Goal: Communication & Community: Ask a question

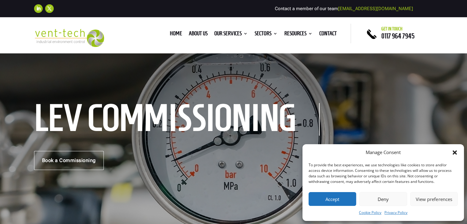
scroll to position [31, 0]
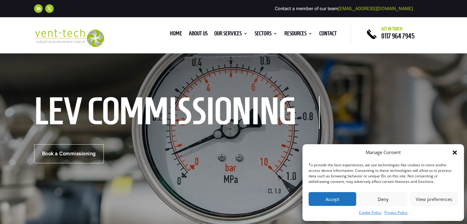
click at [342, 202] on button "Accept" at bounding box center [333, 199] width 48 height 14
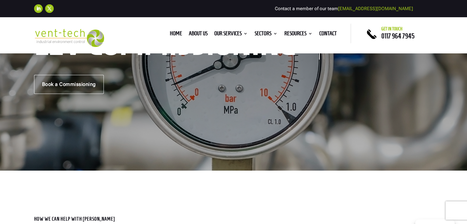
scroll to position [0, 0]
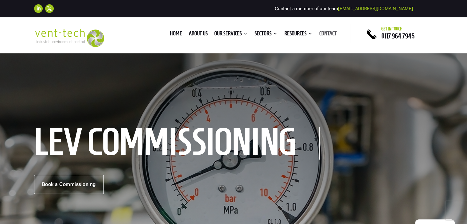
click at [330, 32] on link "Contact" at bounding box center [328, 34] width 18 height 7
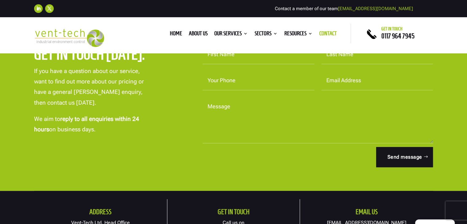
scroll to position [184, 0]
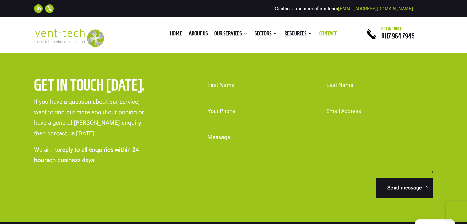
click at [231, 84] on input "First Name" at bounding box center [259, 85] width 112 height 19
type input "[PERSON_NAME]"
click at [350, 90] on input "Last Name" at bounding box center [378, 85] width 112 height 19
type input "[PERSON_NAME]"
click at [241, 105] on input "Your Phone" at bounding box center [259, 111] width 112 height 19
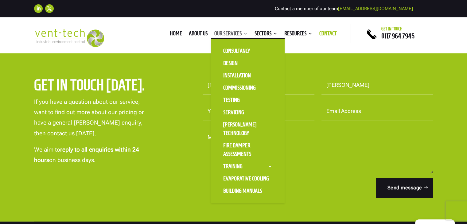
click at [238, 33] on link "Our Services" at bounding box center [230, 34] width 33 height 7
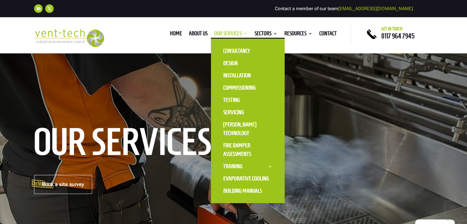
click at [234, 35] on link "Our Services" at bounding box center [230, 34] width 33 height 7
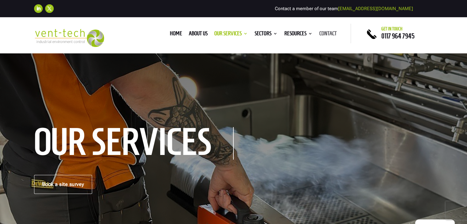
click at [327, 37] on link "Contact" at bounding box center [328, 34] width 18 height 7
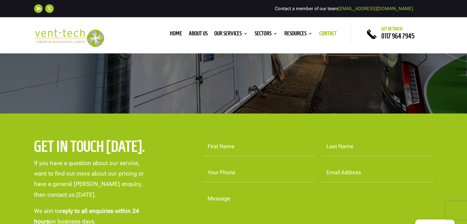
scroll to position [184, 0]
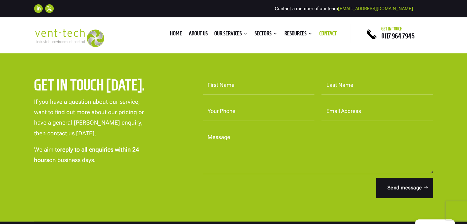
click at [238, 84] on input "First Name" at bounding box center [259, 85] width 112 height 19
type input "Andrew"
click at [326, 86] on input "Last Name" at bounding box center [378, 85] width 112 height 19
type input "Walker"
click at [250, 104] on input "Your Phone" at bounding box center [259, 111] width 112 height 19
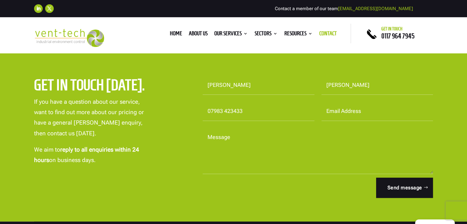
type input "07983 423433"
click at [360, 113] on input "Email Address" at bounding box center [378, 111] width 112 height 19
type input "andrew.walker@anochrome-group.co.uk"
click at [215, 124] on form "First Name Andrew Last Name Walker Your Phone 07983 423433 Email Address andrew…" at bounding box center [315, 137] width 238 height 122
click at [213, 135] on textarea "Message" at bounding box center [318, 151] width 231 height 46
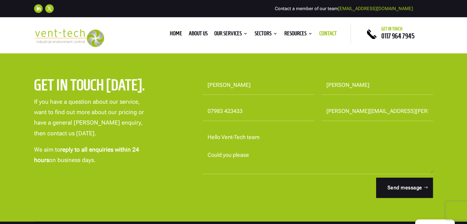
click at [208, 156] on textarea "Hello Vent-Tech team Could you please" at bounding box center [318, 151] width 231 height 46
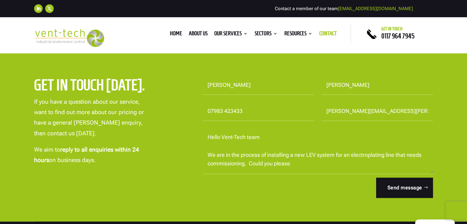
click at [294, 164] on textarea "Hello Vent-Tech team We are in the process of installing a new LEV system for a…" at bounding box center [318, 151] width 231 height 46
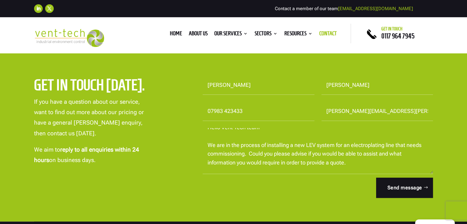
scroll to position [0, 0]
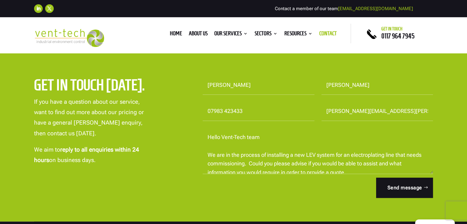
drag, startPoint x: 227, startPoint y: 165, endPoint x: 193, endPoint y: 124, distance: 53.8
click at [193, 124] on div "Get in touch today. If you have a question about our service, want to find out …" at bounding box center [233, 137] width 399 height 139
click at [408, 156] on textarea "Hello Vent-Tech team We are in the process of installing a new LEV system for a…" at bounding box center [318, 151] width 231 height 46
click at [383, 164] on textarea "Hello Vent-Tech team We are in the process of installing a new LEV system for a…" at bounding box center [318, 151] width 231 height 46
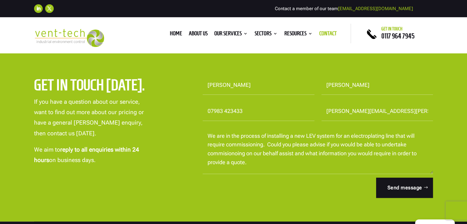
scroll to position [33, 0]
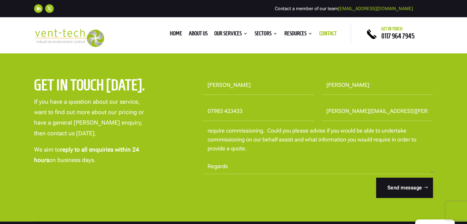
click at [279, 139] on textarea "Hello Vent-Tech team We are in the process of installing a new LEV system for a…" at bounding box center [318, 151] width 231 height 46
click at [252, 151] on textarea "Hello Vent-Tech team We are in the process of installing a new LEV system for a…" at bounding box center [318, 151] width 231 height 46
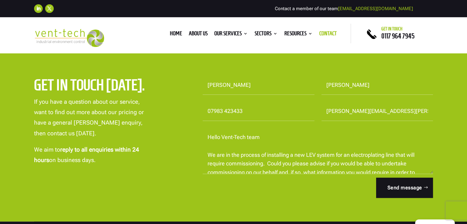
drag, startPoint x: 248, startPoint y: 150, endPoint x: 128, endPoint y: 97, distance: 130.9
click at [128, 97] on div "Get in touch today. If you have a question about our service, want to find out …" at bounding box center [233, 137] width 399 height 139
type textarea "Hello Vent-Tech team We are in the process of installing a new LEV system for a…"
click at [344, 193] on form "First Name Andrew Last Name Walker Your Phone 07983 423433 Email Address andrew…" at bounding box center [315, 137] width 238 height 122
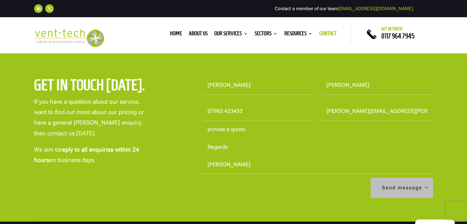
click at [404, 189] on button "Send message" at bounding box center [402, 188] width 62 height 20
